Goal: Navigation & Orientation: Understand site structure

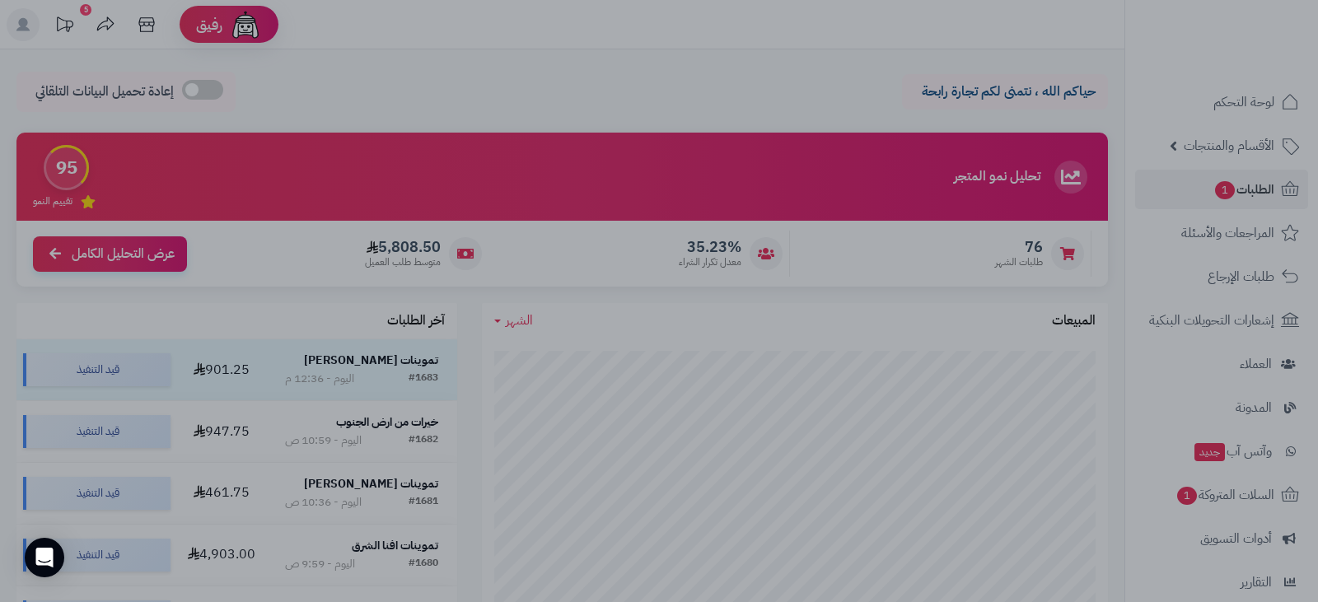
click at [948, 522] on div at bounding box center [659, 301] width 1318 height 602
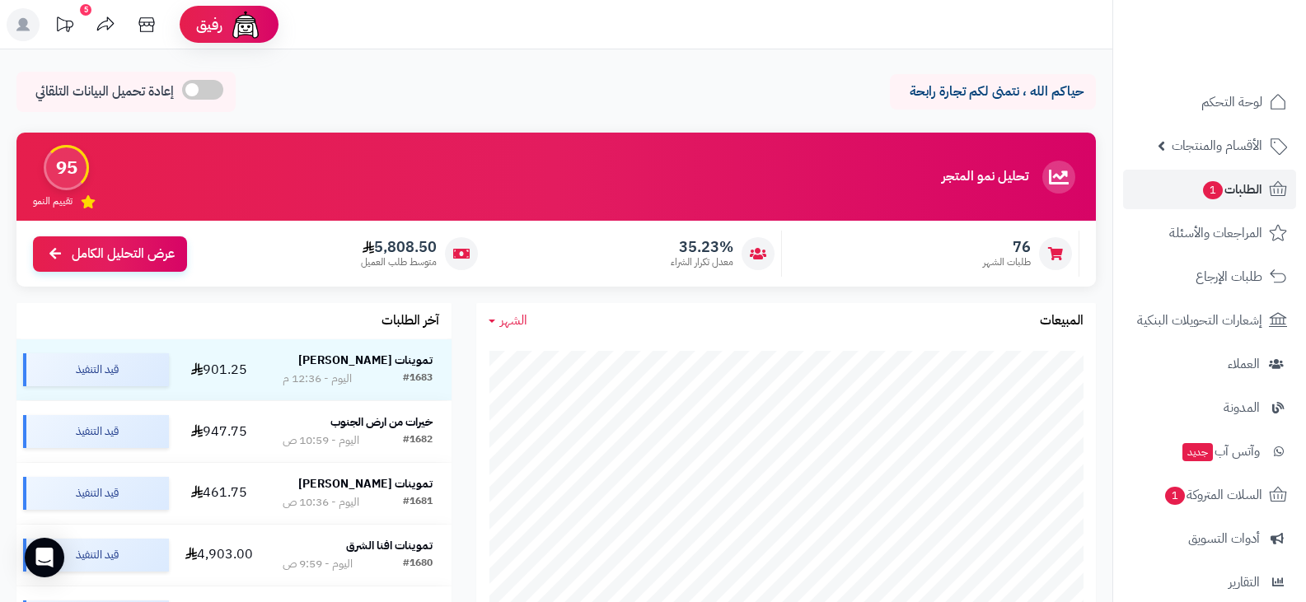
scroll to position [330, 0]
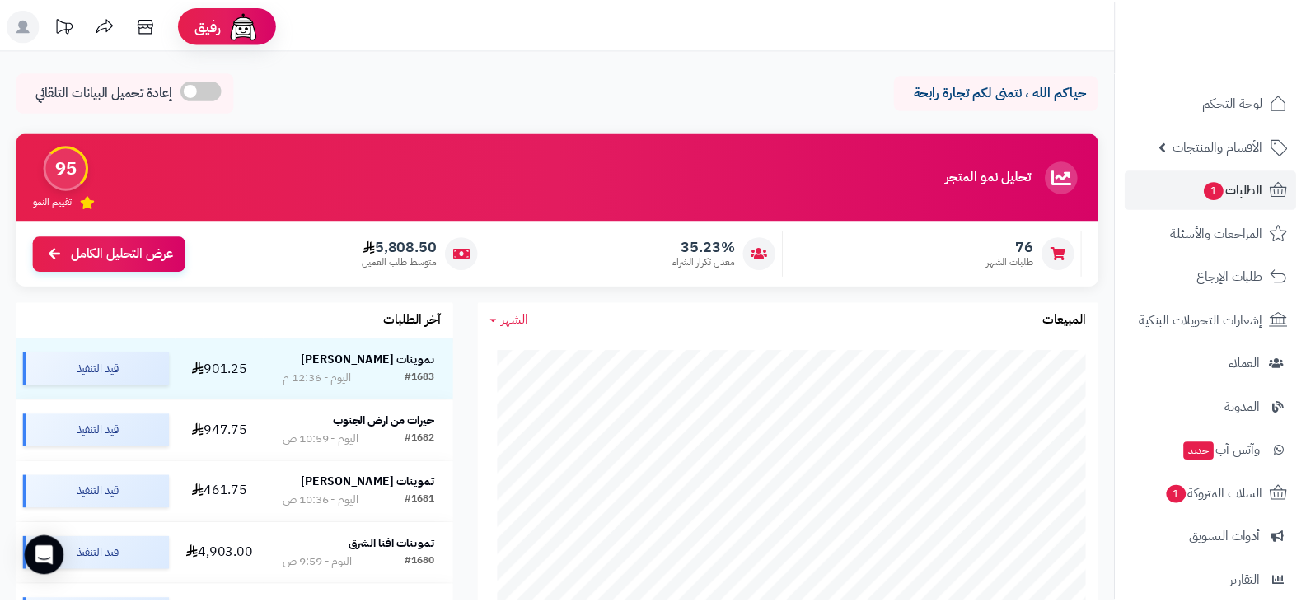
scroll to position [330, 0]
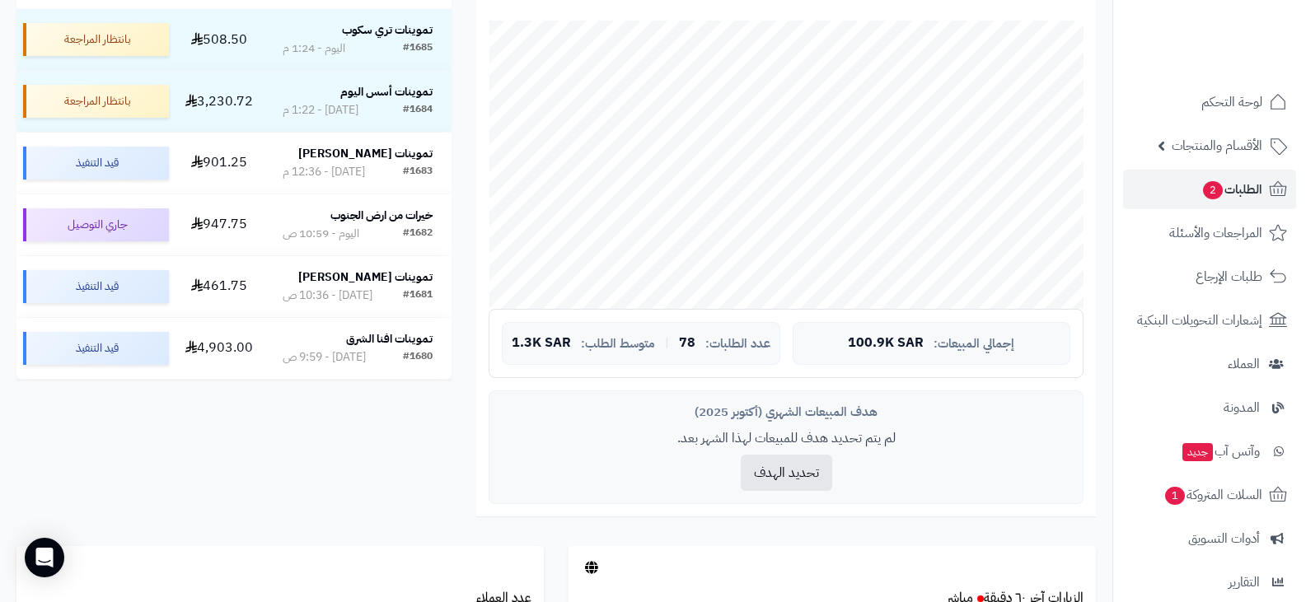
scroll to position [330, 0]
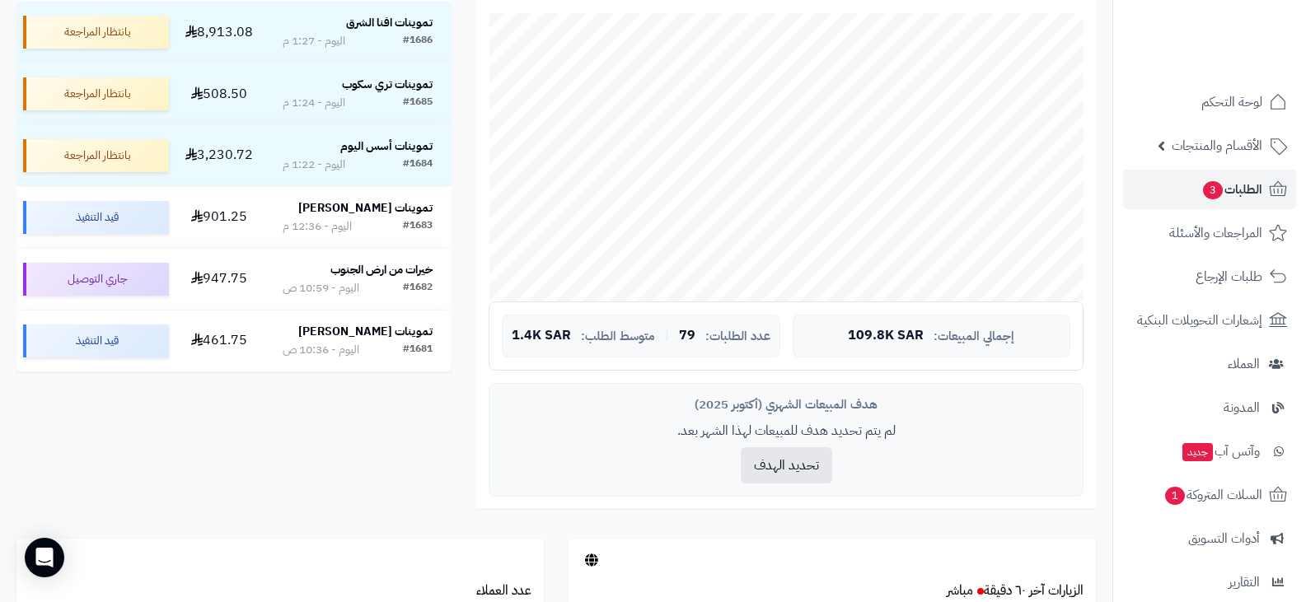
scroll to position [8, 0]
